Goal: Task Accomplishment & Management: Complete application form

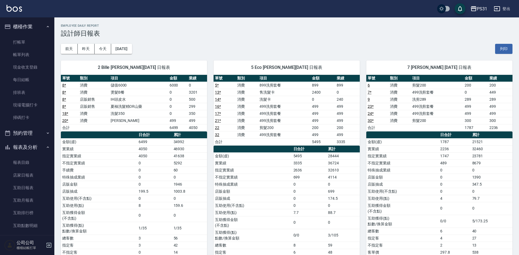
scroll to position [272, 0]
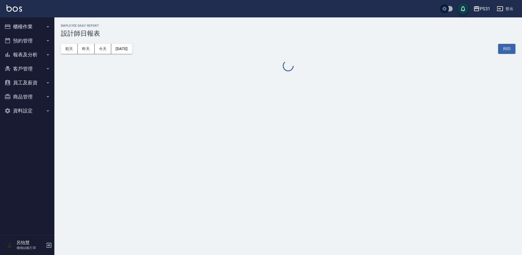
drag, startPoint x: 0, startPoint y: 0, endPoint x: 21, endPoint y: 42, distance: 46.8
click at [21, 42] on button "預約管理" at bounding box center [27, 41] width 50 height 14
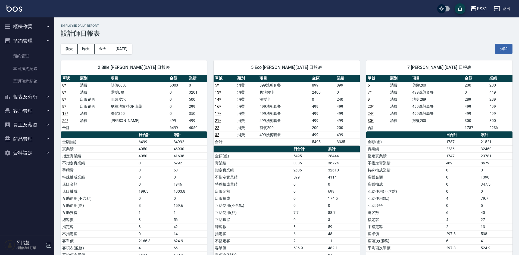
click at [21, 42] on button "預約管理" at bounding box center [27, 41] width 50 height 14
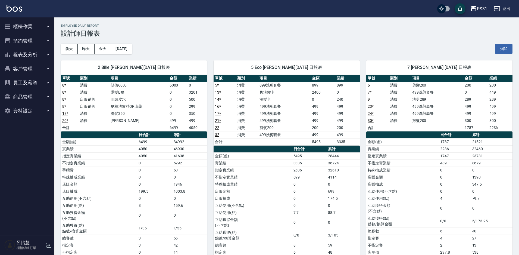
click at [24, 27] on button "櫃檯作業" at bounding box center [27, 27] width 50 height 14
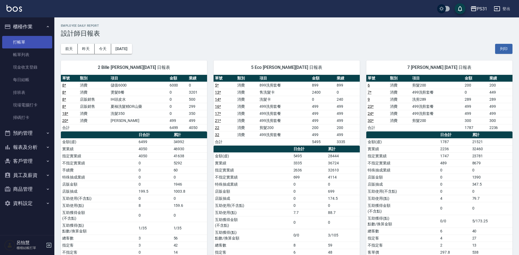
click at [22, 42] on link "打帳單" at bounding box center [27, 42] width 50 height 12
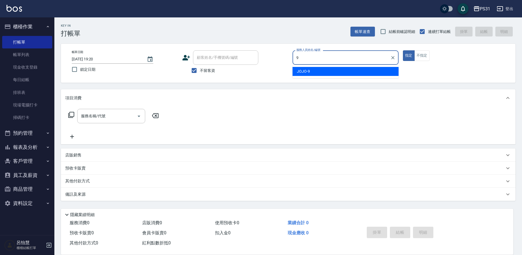
type input "JOJO-9"
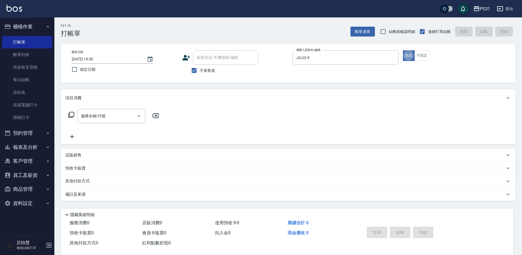
type button "true"
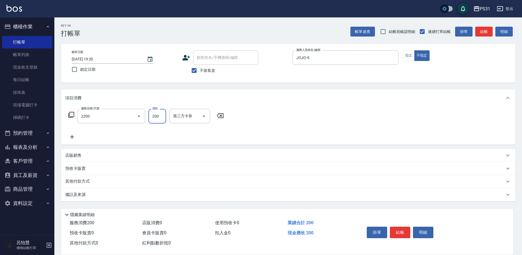
type input "剪髮200(2200)"
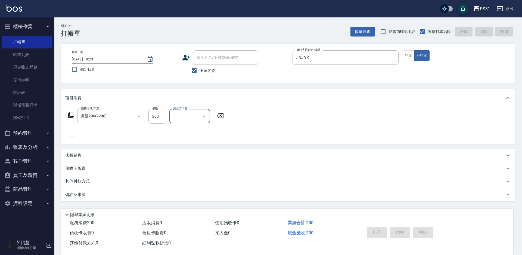
type input "2025/09/11 19:21"
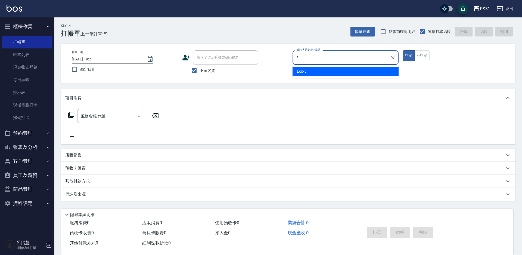
type input "Eco-5"
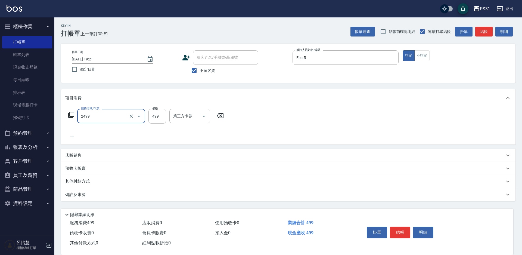
type input "499洗剪套餐(2499)"
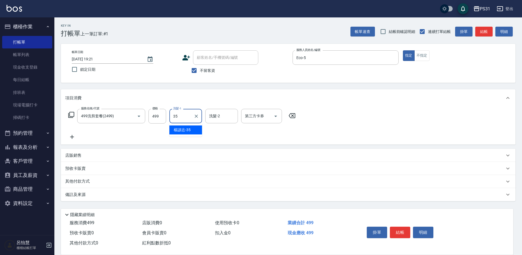
type input "楊諺志-35"
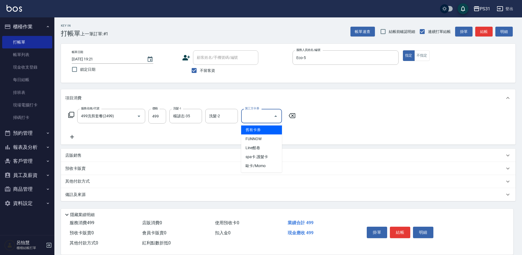
type input "舊有卡券"
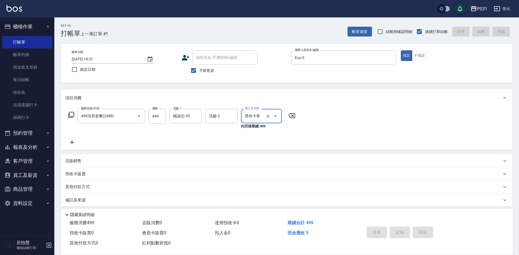
type input "2025/09/11 19:22"
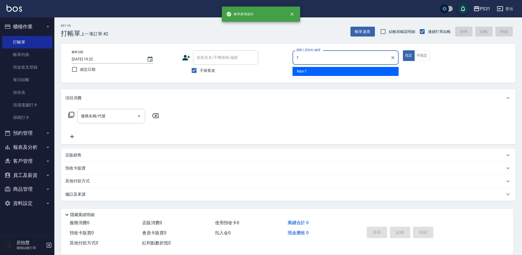
type input "Nini-7"
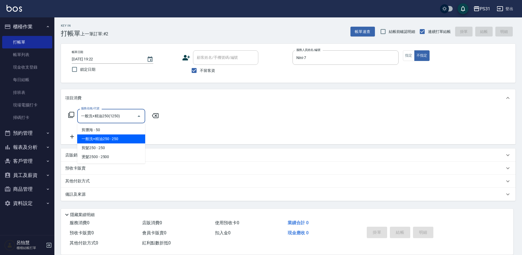
type input "一般洗+精油250(1250)"
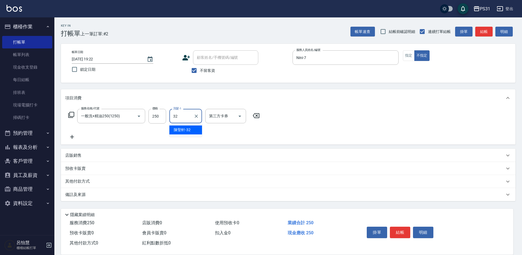
type input "陳聖軒-32"
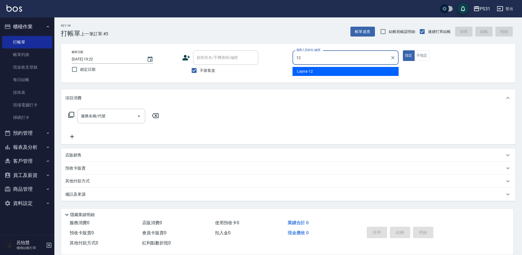
type input "Layna-12"
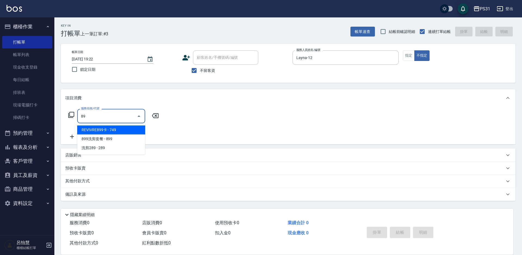
type input "8"
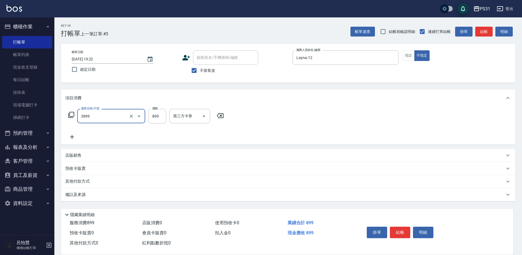
type input "基礎燙(3899)"
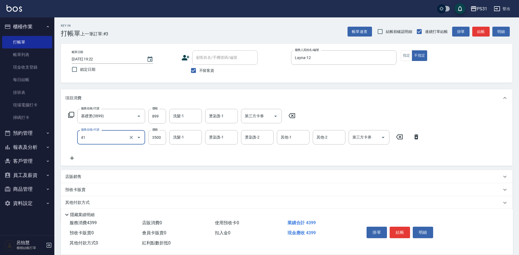
type input "染髮A餐(41)"
type input "2499"
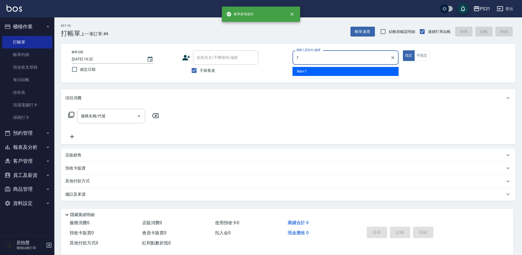
type input "Nini-7"
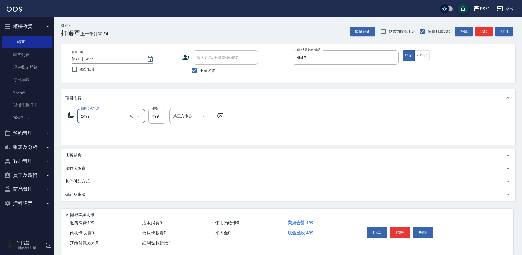
type input "499洗剪套餐(2499)"
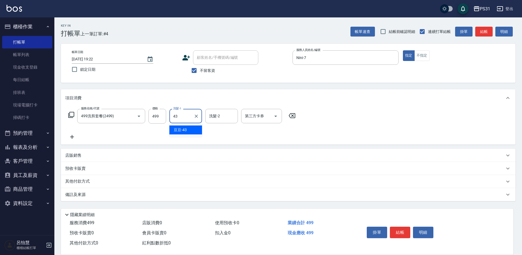
type input "豆豆-43"
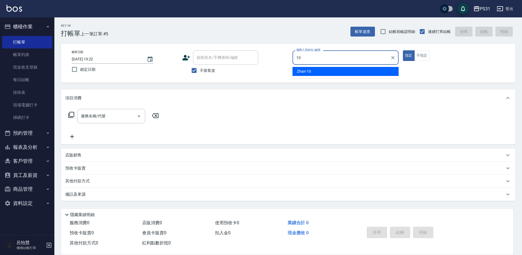
type input "Zhan-10"
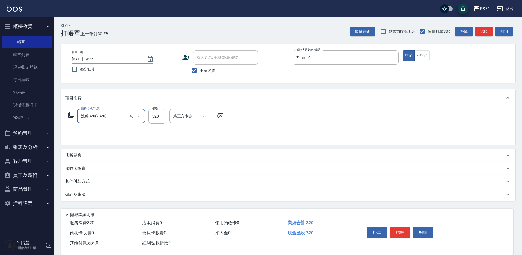
type input "洗剪320(2320)"
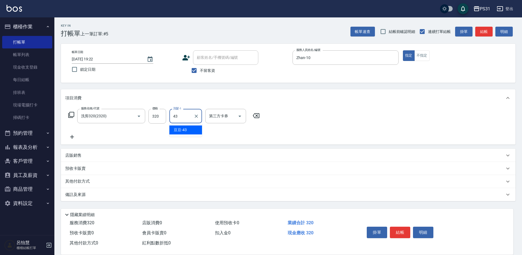
type input "豆豆-43"
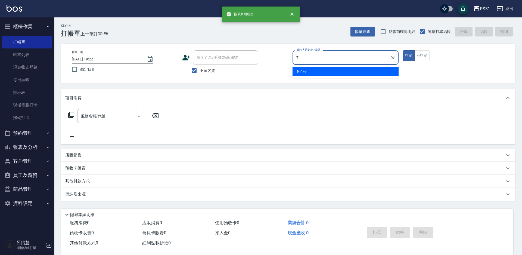
type input "Nini-7"
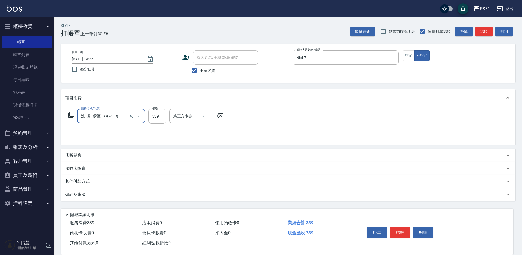
type input "洗+剪+瞬護339(2339)"
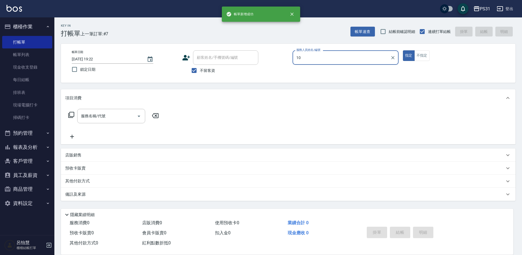
type input "Zhan-10"
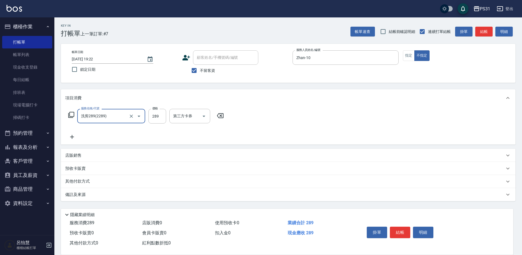
type input "洗剪289(2289)"
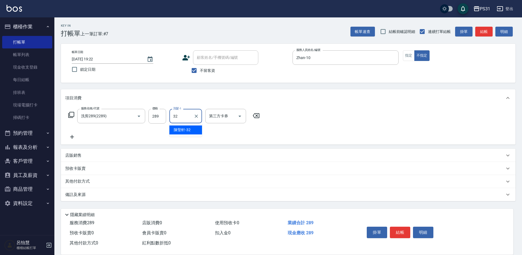
type input "陳聖軒-32"
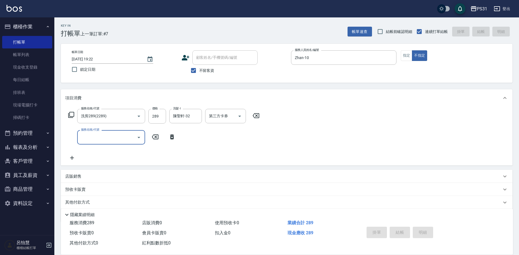
type input "2025/09/11 19:23"
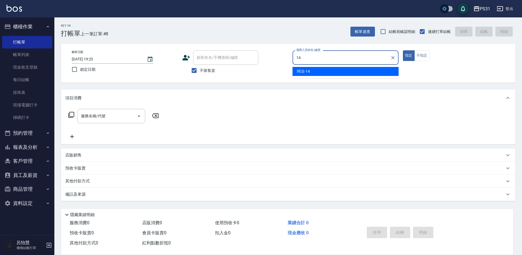
type input "阿法-14"
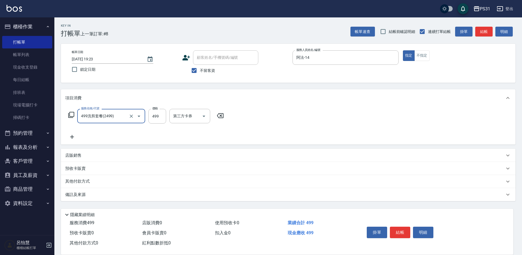
type input "499洗剪套餐(2499)"
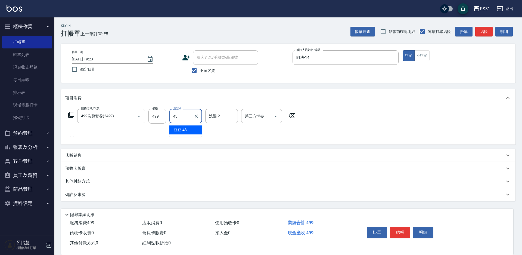
type input "豆豆-43"
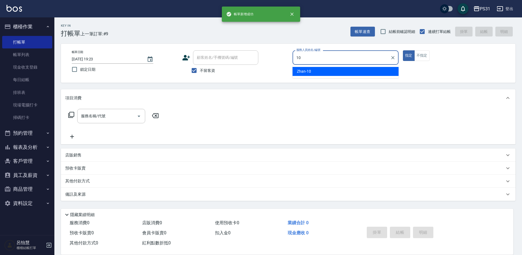
type input "Zhan-10"
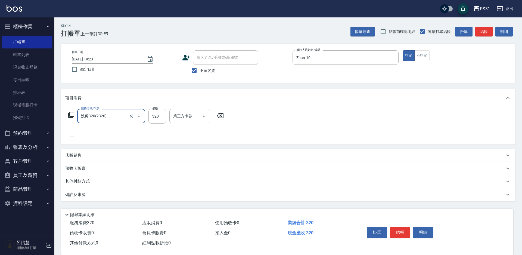
type input "洗剪320(2320)"
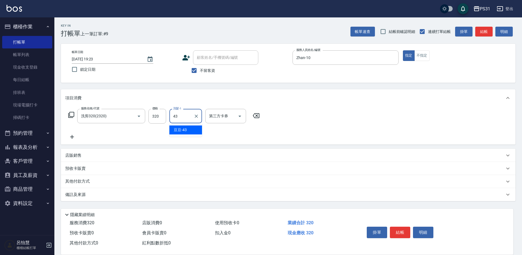
type input "豆豆-43"
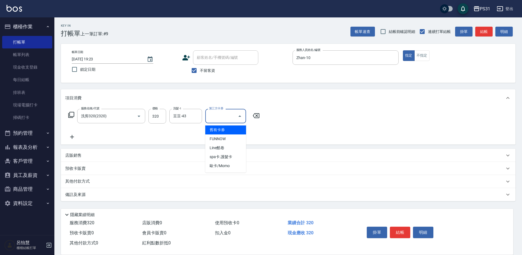
type input "舊有卡券"
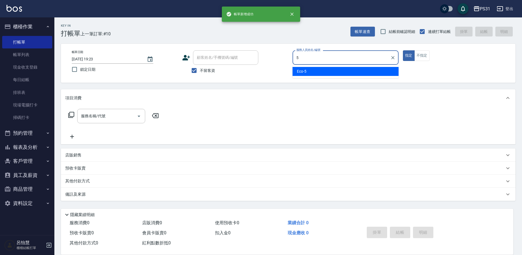
type input "Eco-5"
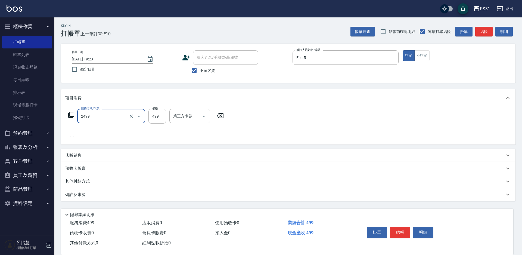
type input "499洗剪套餐(2499)"
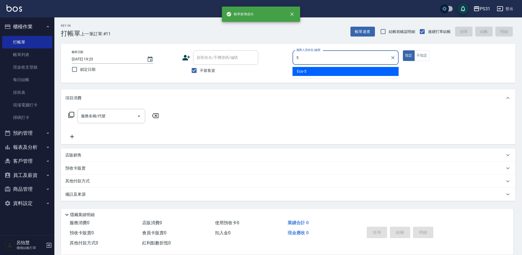
type input "Eco-5"
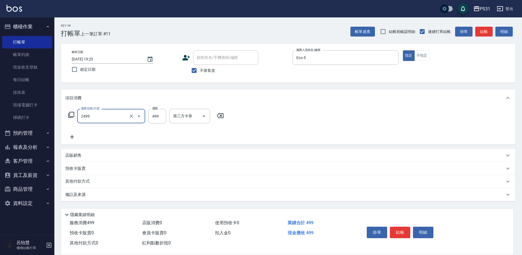
type input "499洗剪套餐(2499)"
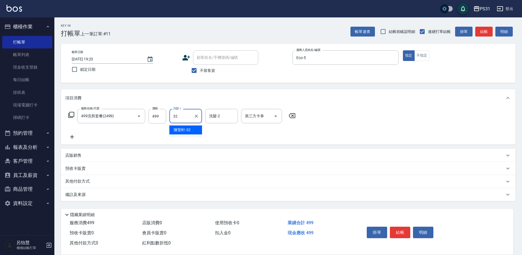
type input "陳聖軒-32"
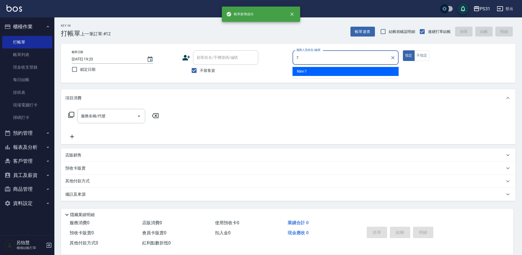
type input "Nini-7"
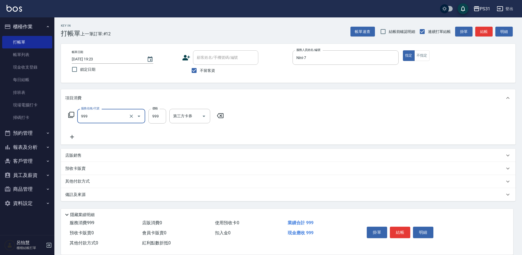
type input "精油套餐999(999)"
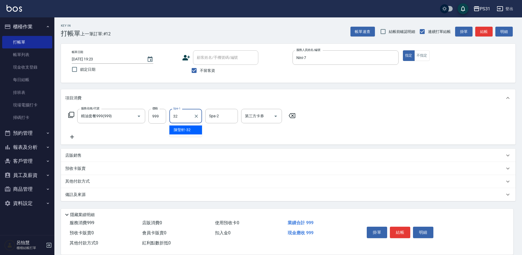
type input "陳聖軒-32"
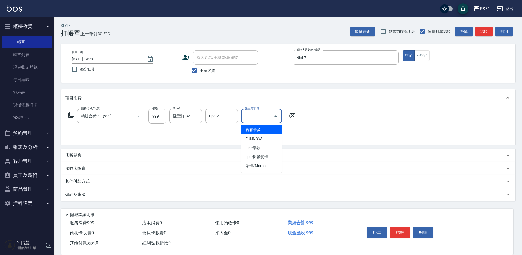
type input "舊有卡券"
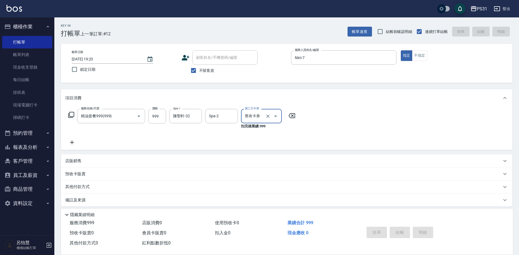
type input "2025/09/11 19:24"
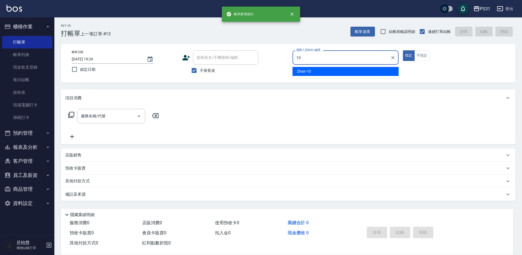
type input "Zhan-10"
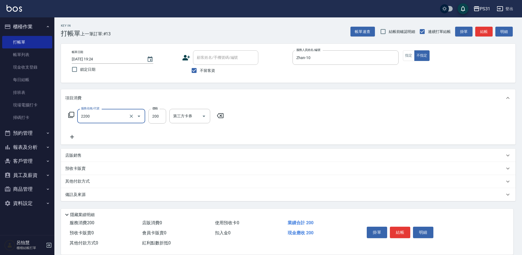
type input "剪髮200(2200)"
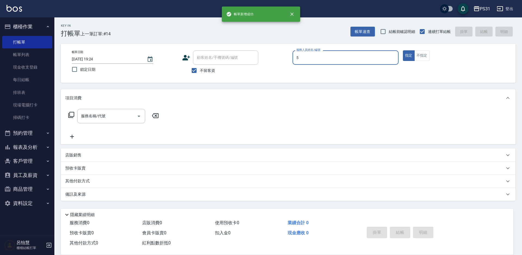
type input "Eco-5"
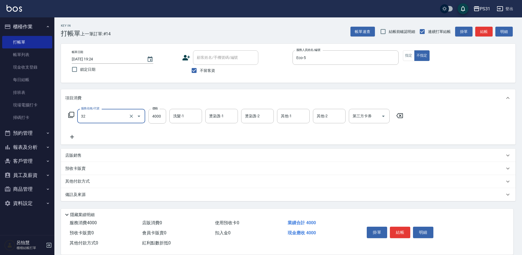
type input "燙髮B餐(32)"
type input "2699"
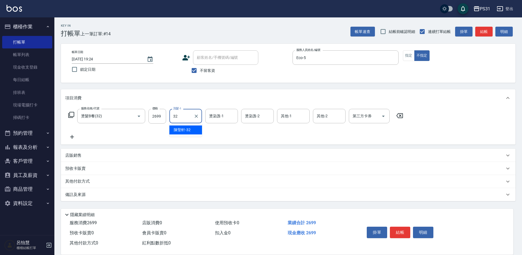
type input "陳聖軒-32"
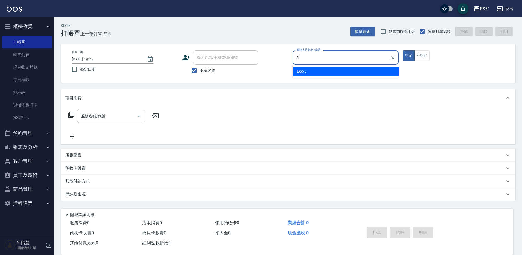
type input "Eco-5"
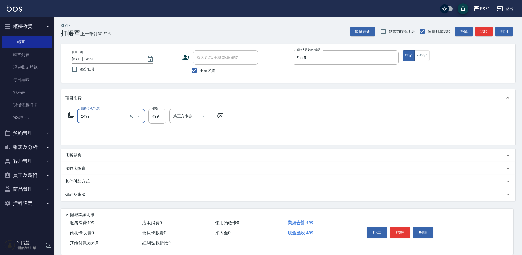
type input "499洗剪套餐(2499)"
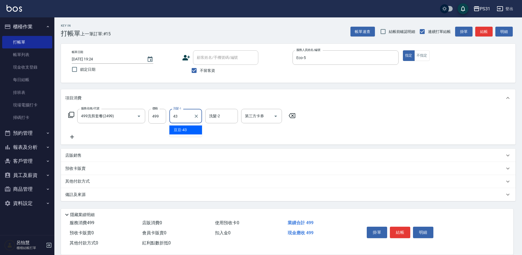
type input "豆豆-43"
